Goal: Task Accomplishment & Management: Manage account settings

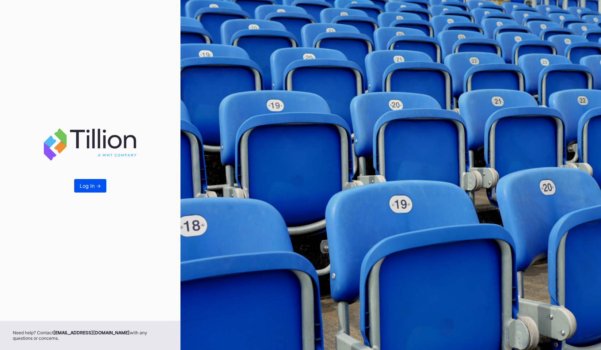
click at [80, 192] on button "Log In ->" at bounding box center [90, 186] width 32 height 14
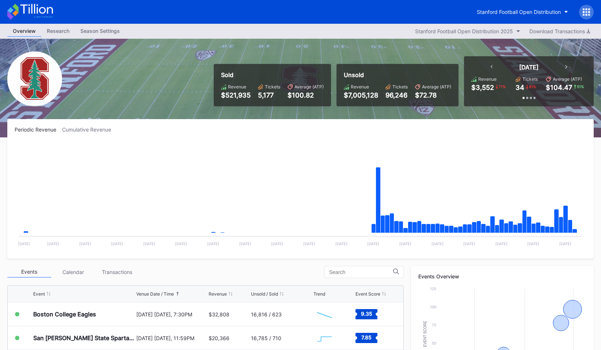
scroll to position [202, 0]
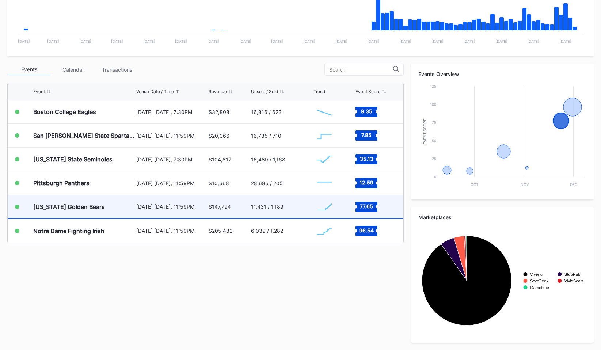
click at [91, 211] on div "[US_STATE] Golden Bears" at bounding box center [83, 206] width 101 height 23
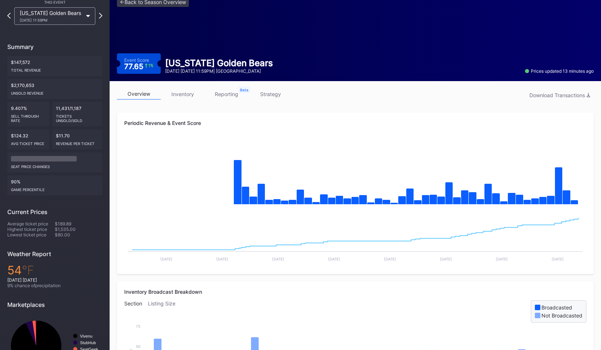
scroll to position [39, 0]
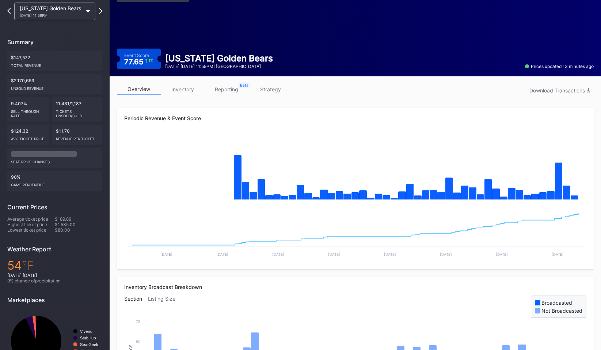
click at [186, 93] on link "inventory" at bounding box center [183, 89] width 44 height 11
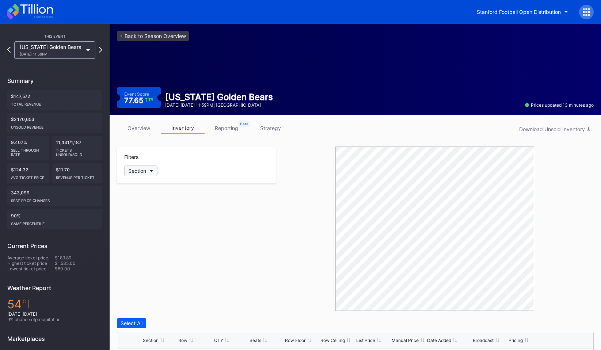
click at [152, 173] on button "Section" at bounding box center [140, 171] width 33 height 11
type input "s"
click at [138, 171] on div "Section" at bounding box center [137, 171] width 18 height 6
type input "p"
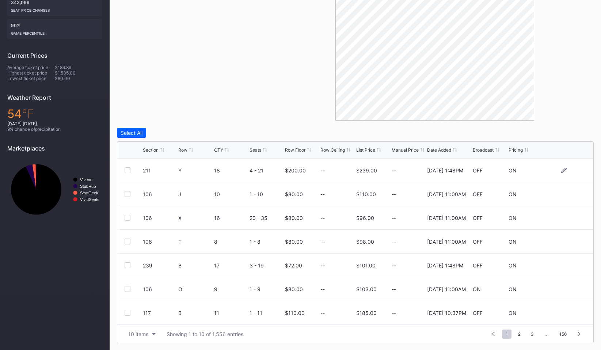
click at [124, 167] on div "211 Y 18 4 - 21 $200.00 -- $239.00 -- [DATE] 1:48PM OFF ON" at bounding box center [355, 171] width 476 height 24
click at [127, 167] on div at bounding box center [128, 170] width 6 height 6
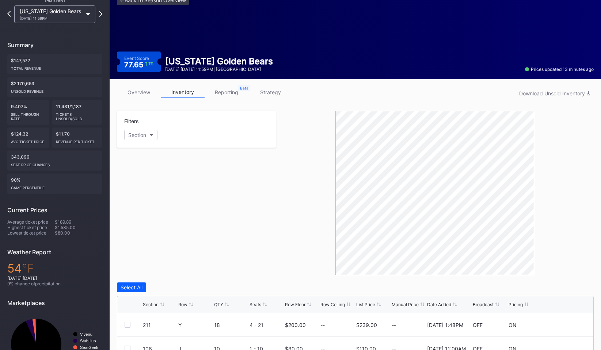
scroll to position [37, 0]
